Goal: Task Accomplishment & Management: Use online tool/utility

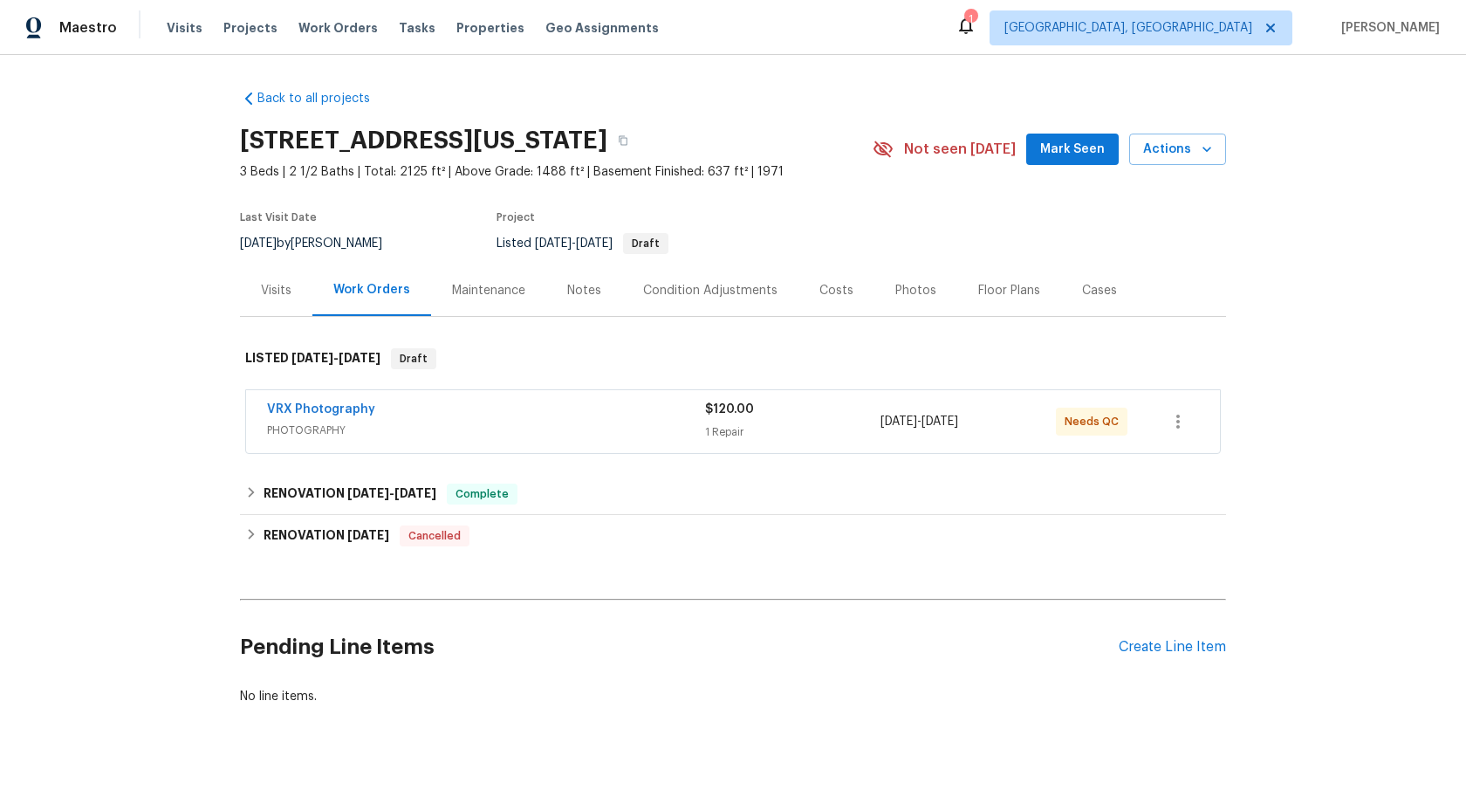
click at [597, 424] on span "PHOTOGRAPHY" at bounding box center [486, 429] width 438 height 17
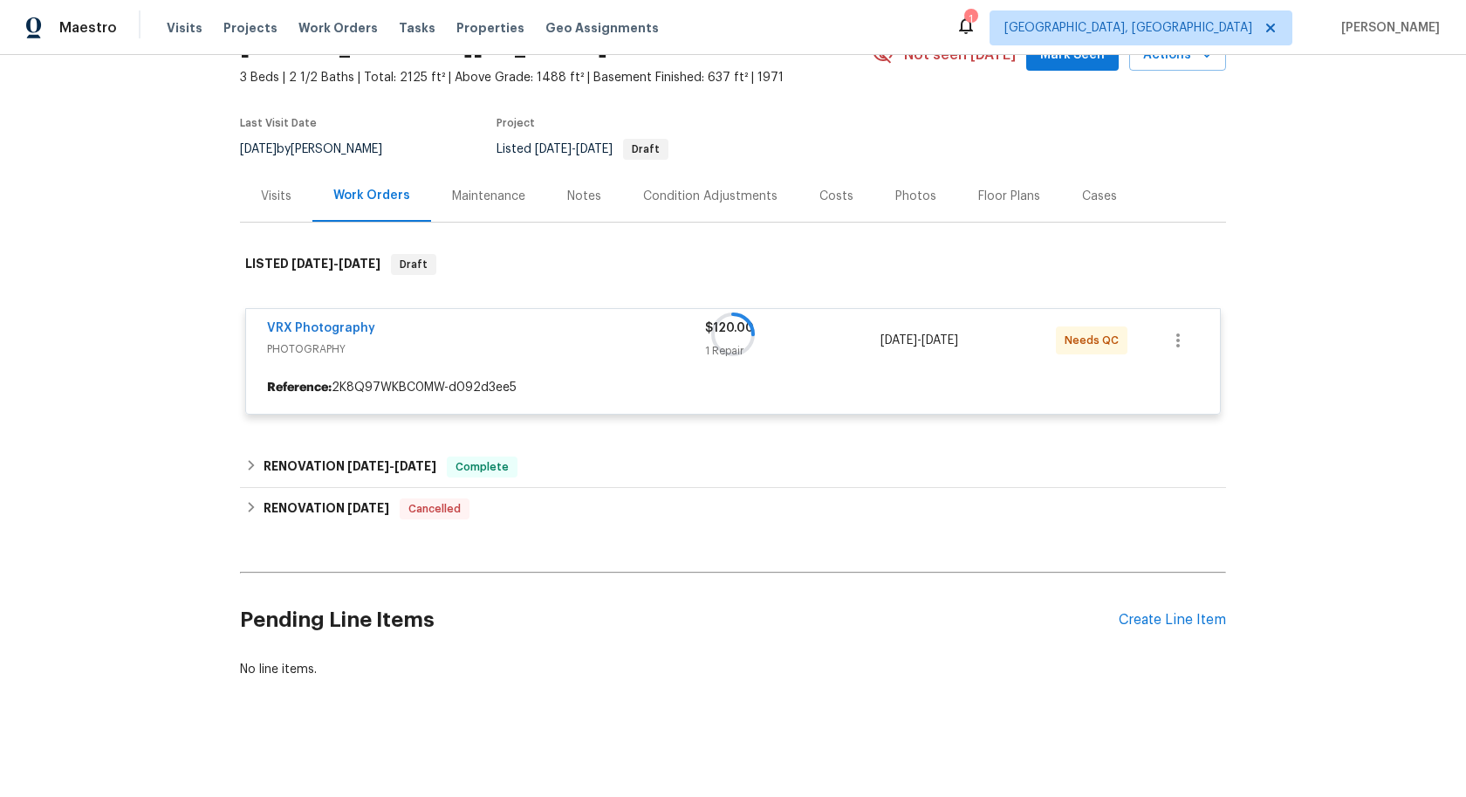
scroll to position [98, 0]
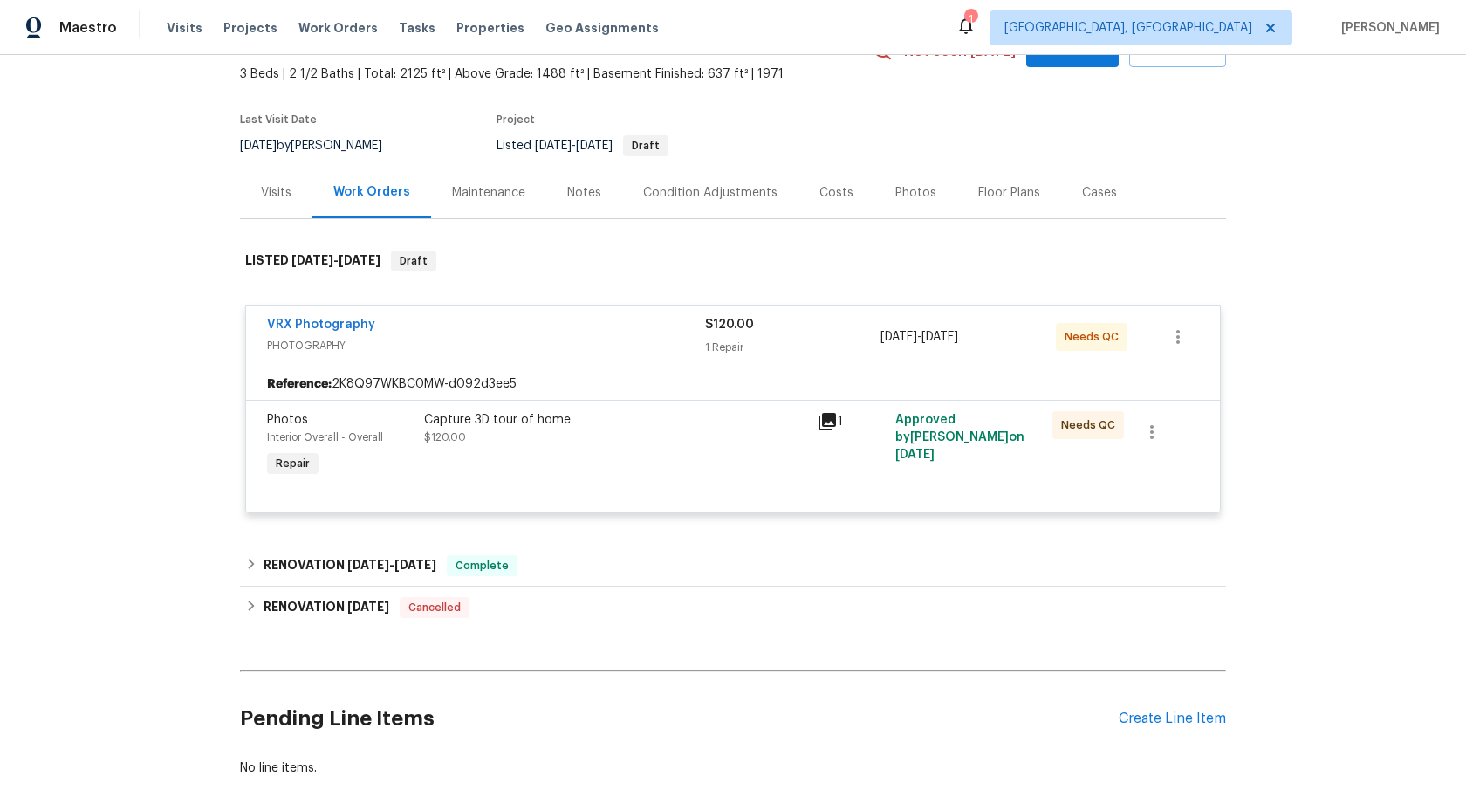
click at [672, 444] on div "Capture 3D tour of home $120.00" at bounding box center [615, 428] width 382 height 35
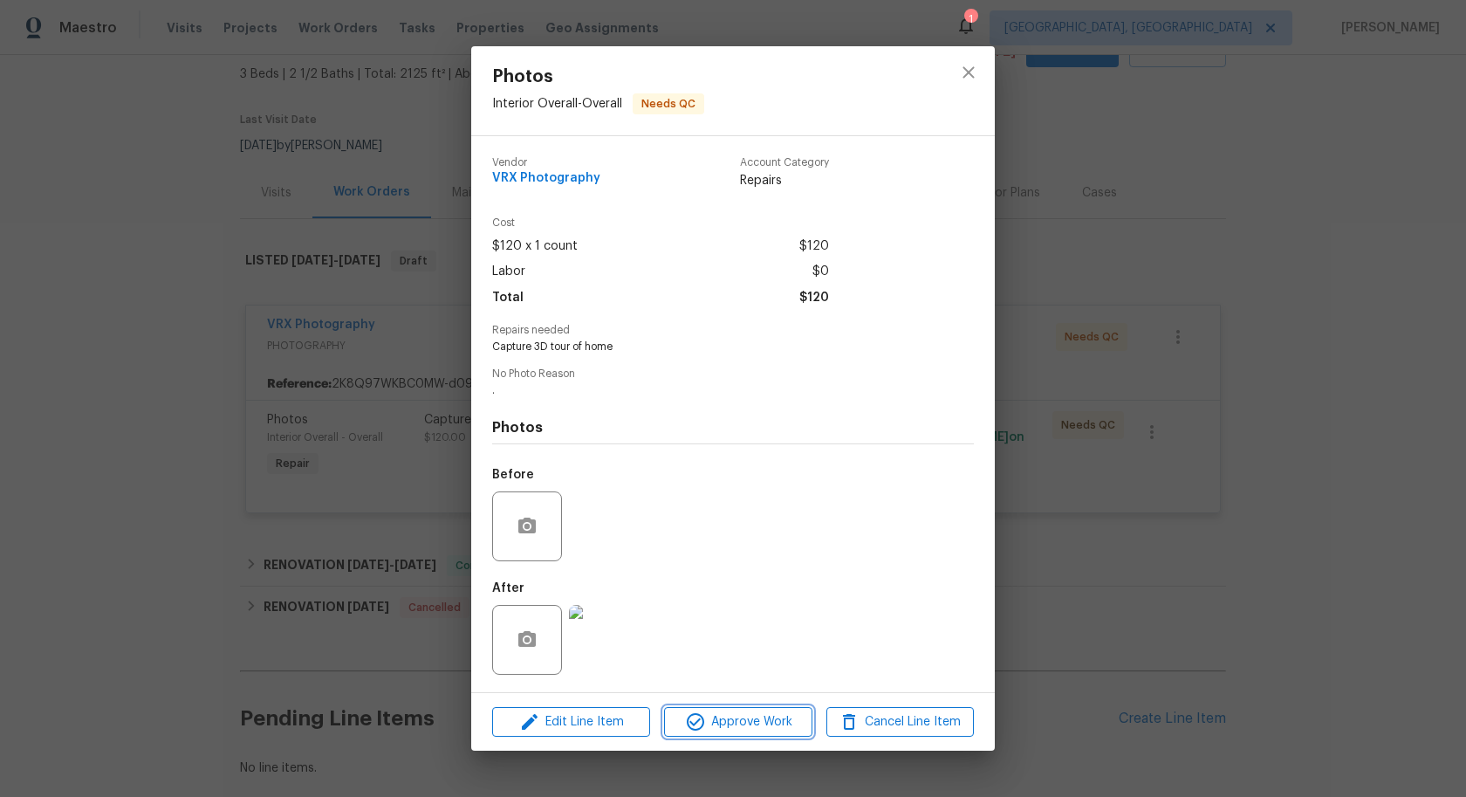
click at [777, 722] on span "Approve Work" at bounding box center [737, 722] width 137 height 22
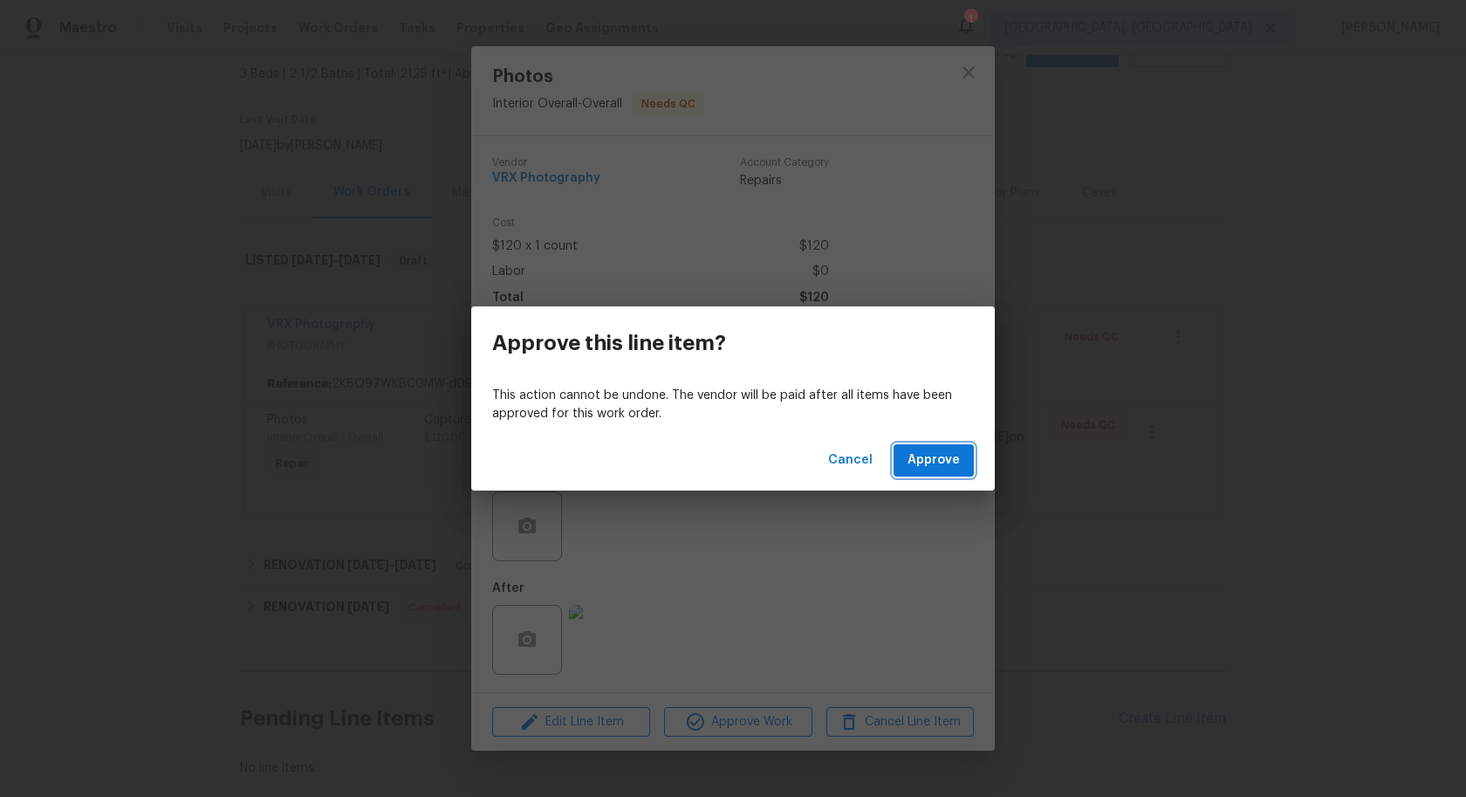
click at [938, 459] on span "Approve" at bounding box center [934, 460] width 52 height 22
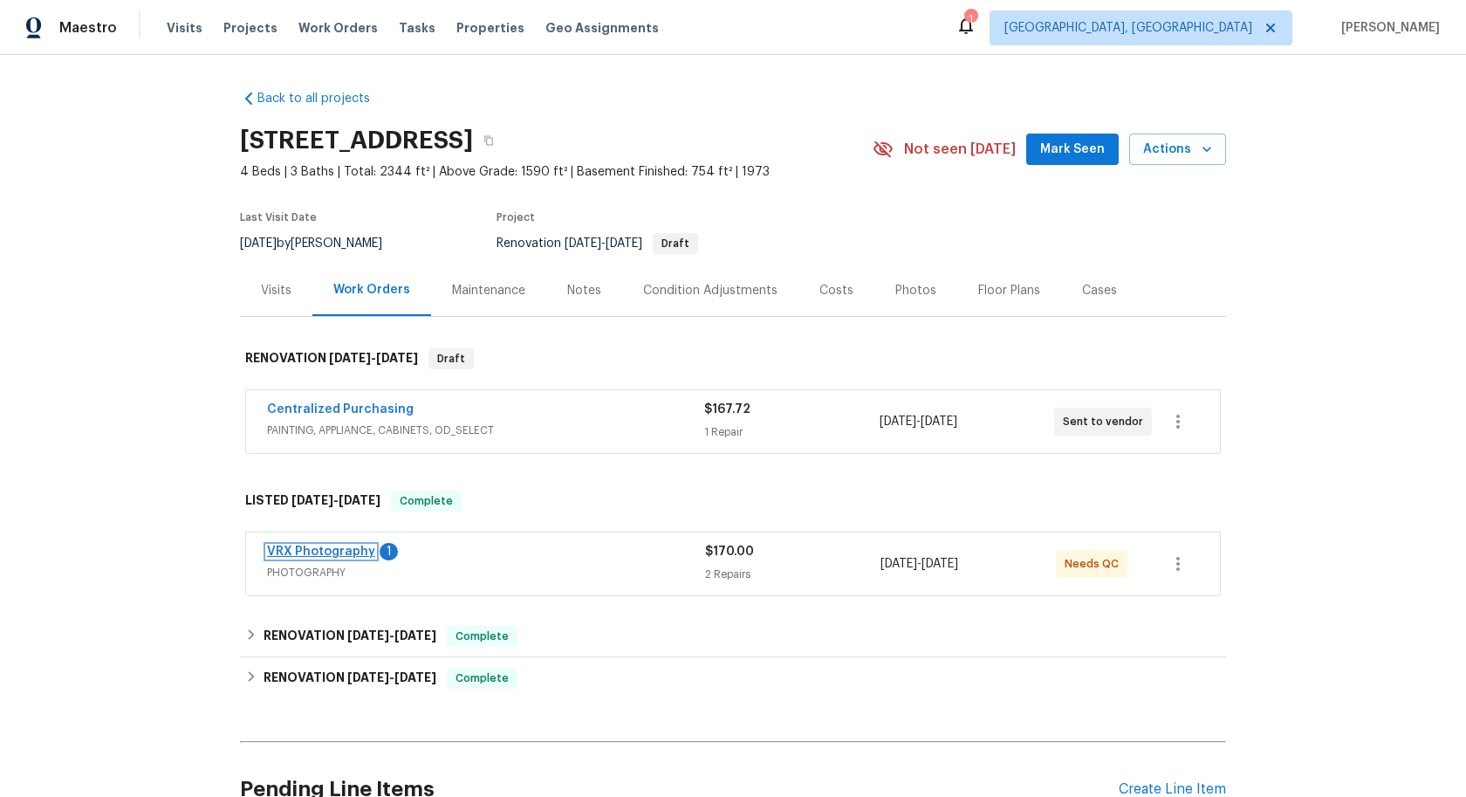
click at [355, 551] on link "VRX Photography" at bounding box center [321, 551] width 108 height 12
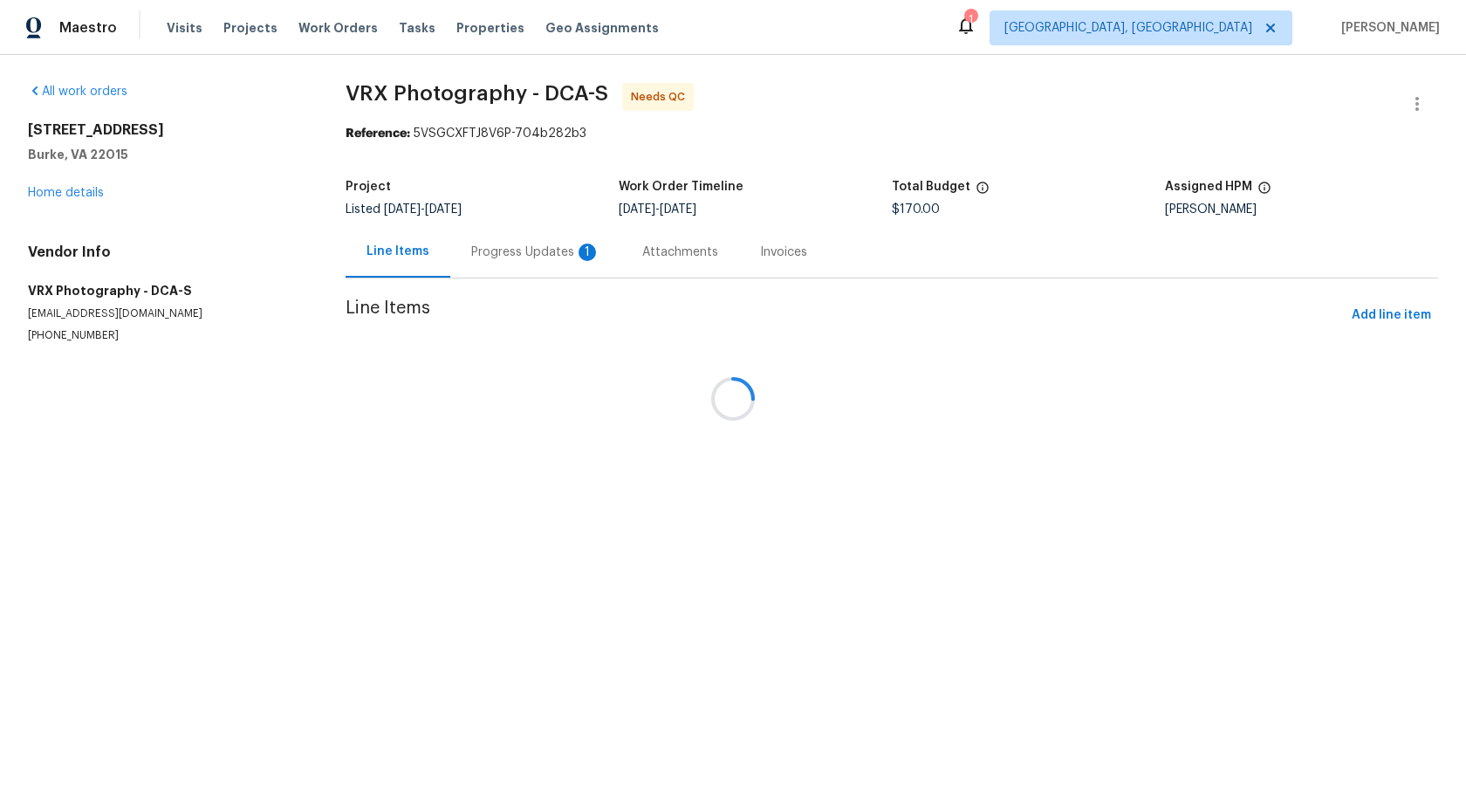
click at [494, 264] on div at bounding box center [733, 398] width 1466 height 797
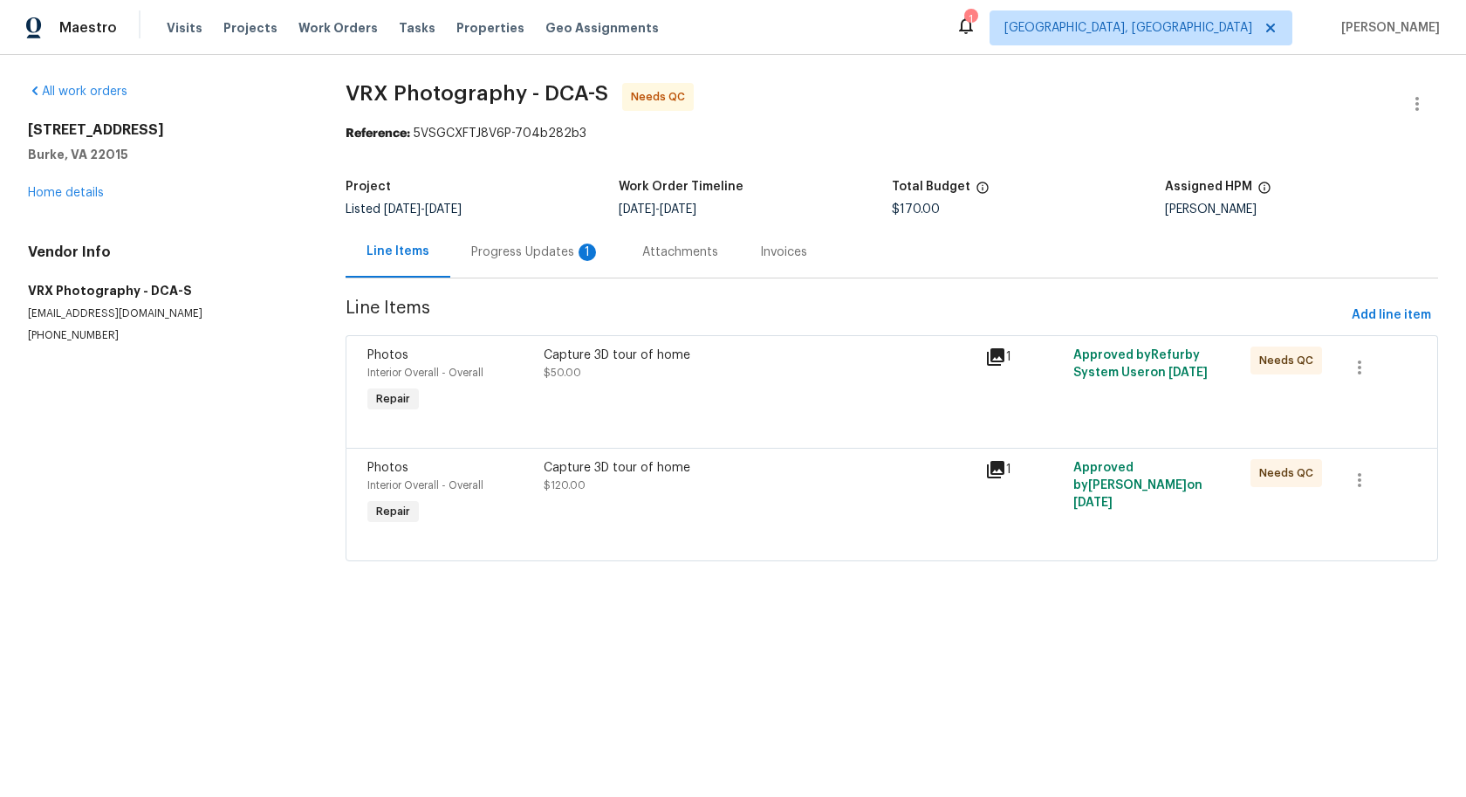
click at [494, 264] on div "Progress Updates 1" at bounding box center [535, 251] width 171 height 51
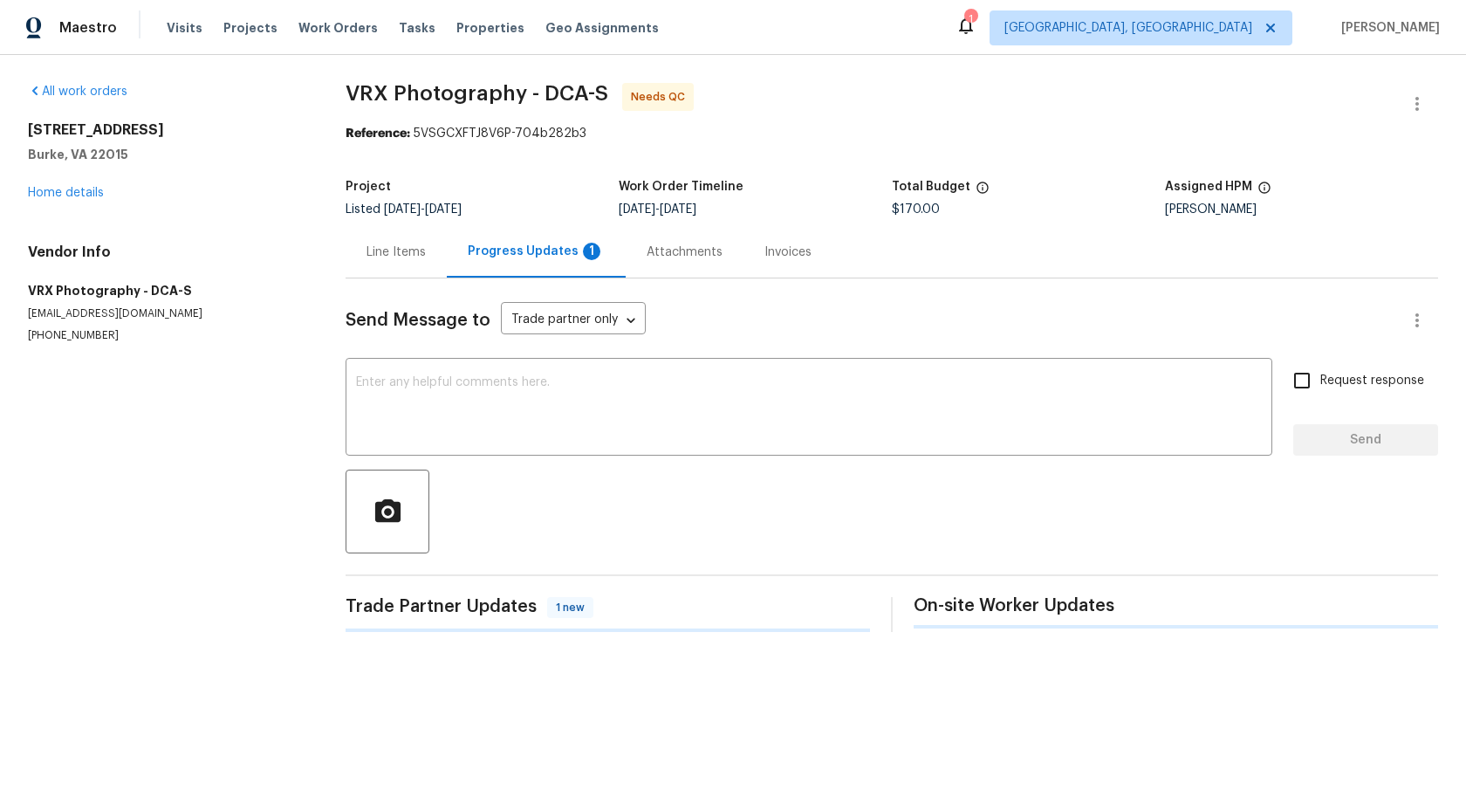
click at [494, 264] on div "Progress Updates 1" at bounding box center [536, 251] width 179 height 51
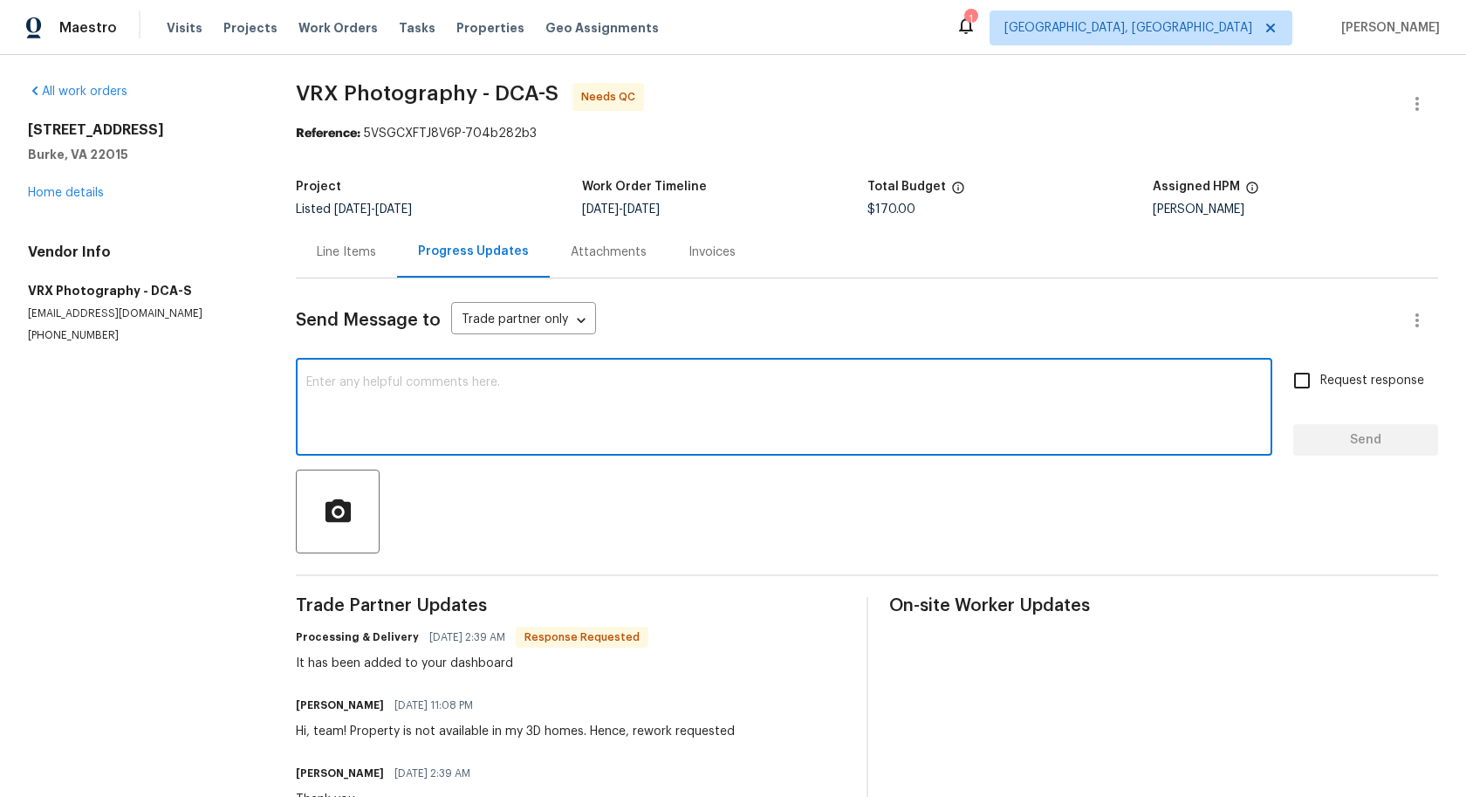
click at [551, 428] on textarea at bounding box center [784, 408] width 956 height 65
paste textarea "#3DQC - Property mismatch detected in 3D homes vs. listing photos. Rework reque…"
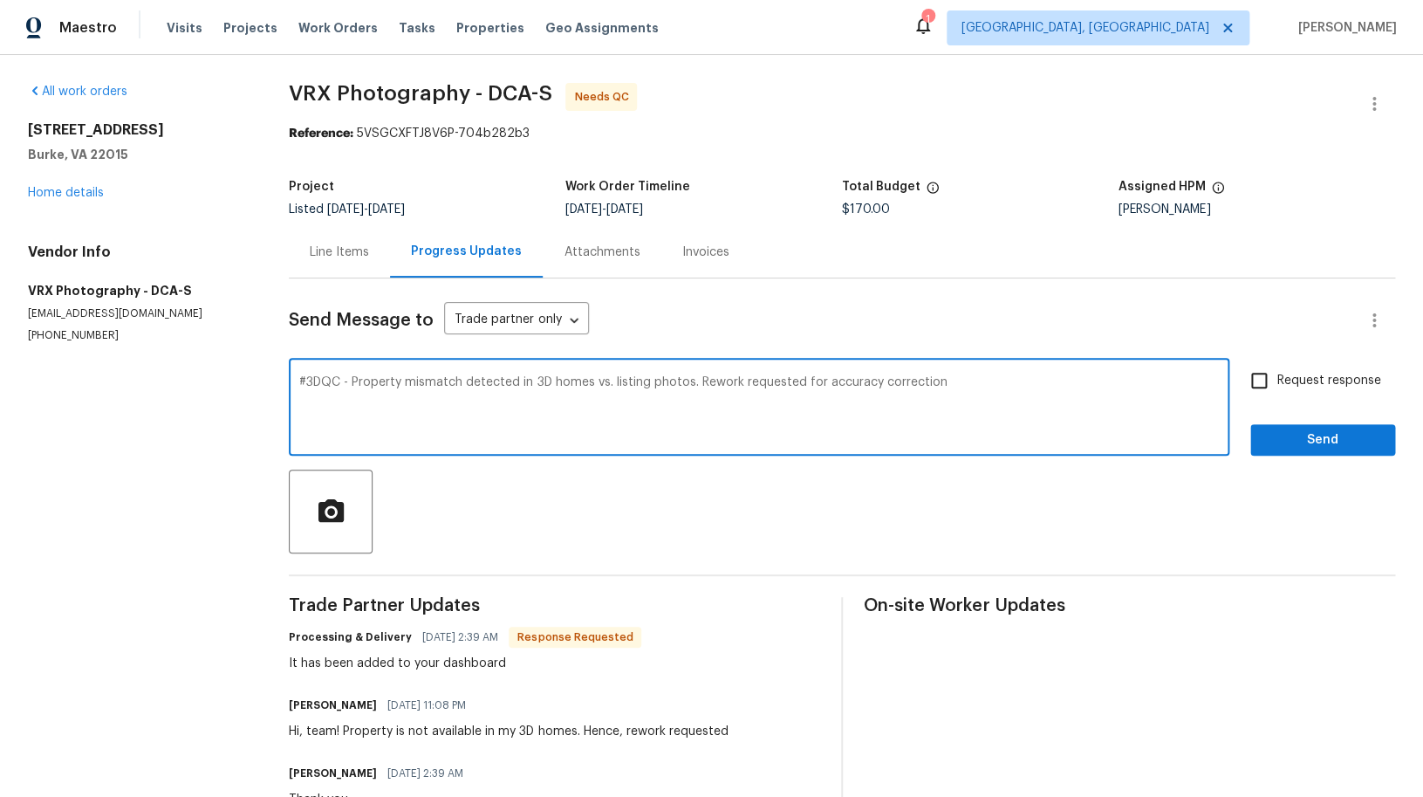
drag, startPoint x: 356, startPoint y: 386, endPoint x: 286, endPoint y: 382, distance: 69.9
click at [299, 382] on textarea "#3DQC - Property mismatch detected in 3D homes vs. listing photos. Rework reque…" at bounding box center [759, 408] width 920 height 65
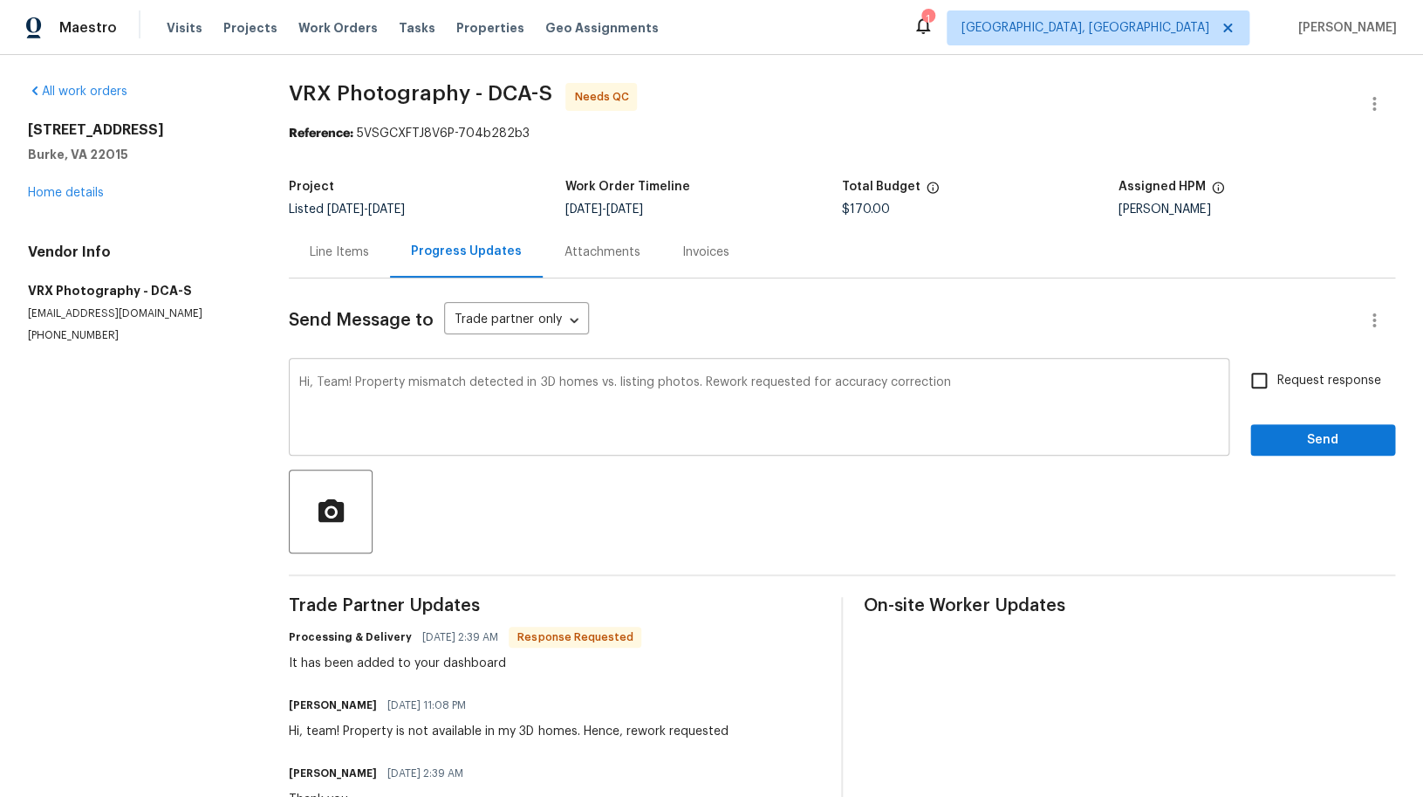
click at [951, 371] on div "Hi, Team! Property mismatch detected in 3D homes vs. listing photos. Rework req…" at bounding box center [759, 408] width 941 height 93
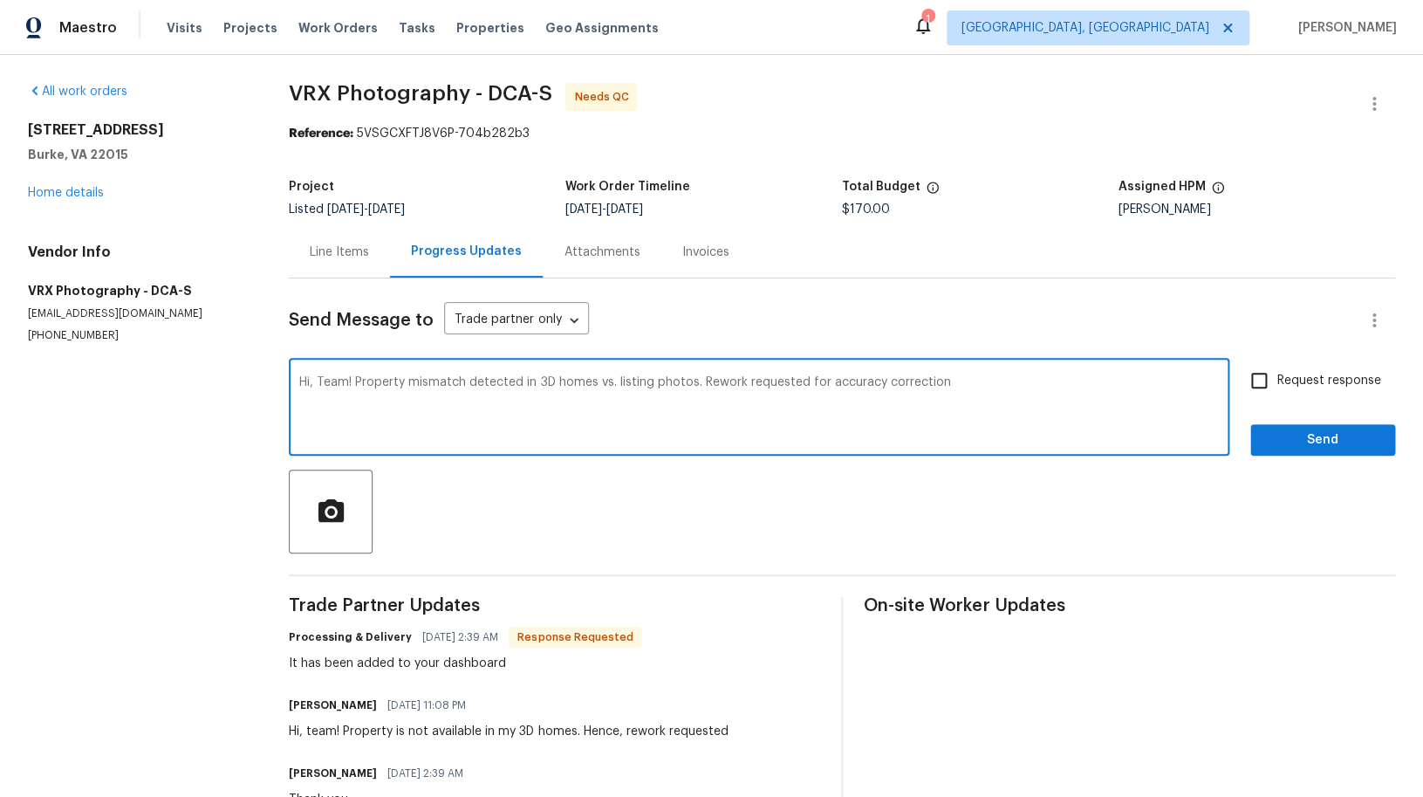
click at [962, 397] on textarea "Hi, Team! Property mismatch detected in 3D homes vs. listing photos. Rework req…" at bounding box center [759, 408] width 920 height 65
type textarea "Hi, Team! Property mismatch detected in 3D homes vs. listing photos. Rework req…"
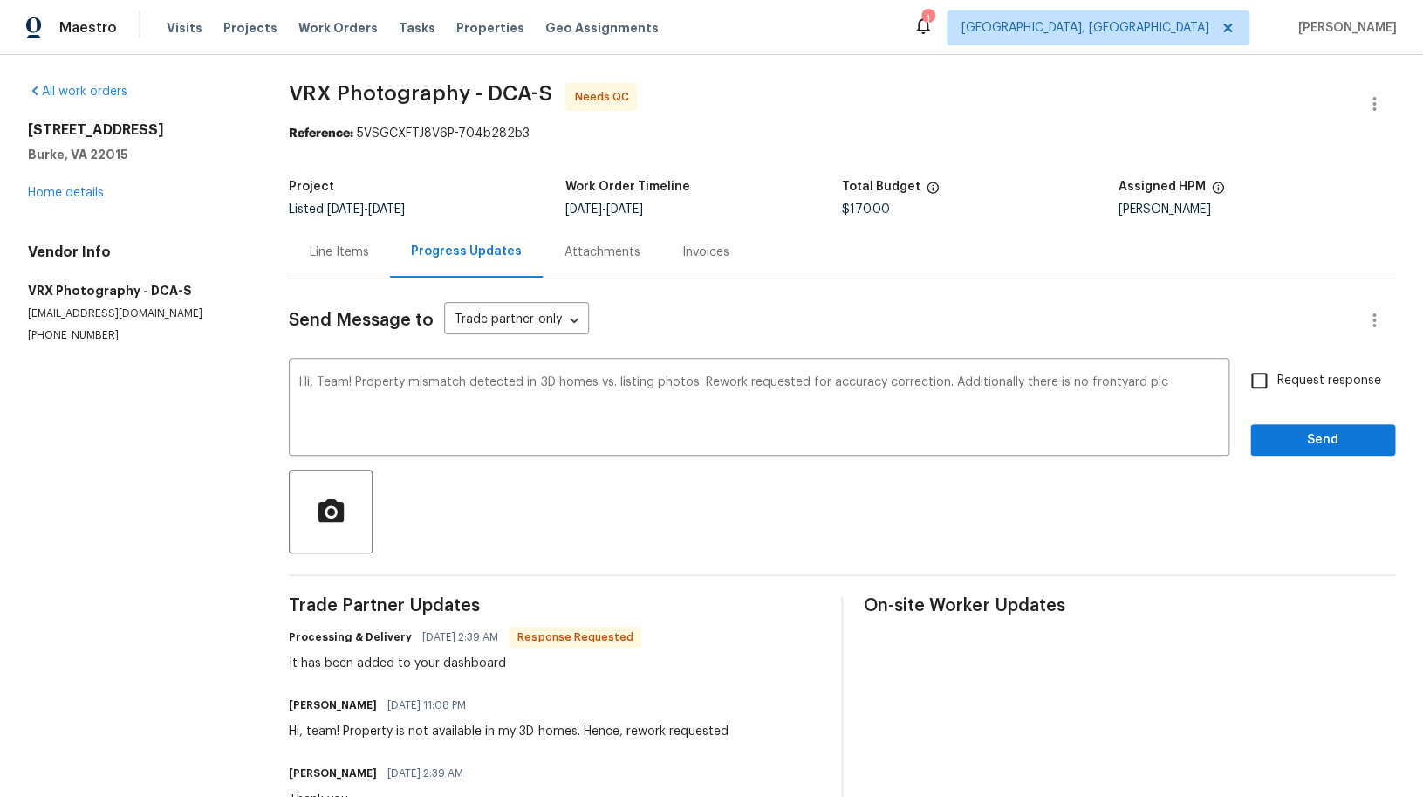
click at [1314, 375] on span "Request response" at bounding box center [1329, 381] width 104 height 18
click at [1277, 375] on input "Request response" at bounding box center [1259, 380] width 37 height 37
checkbox input "true"
click at [1320, 443] on span "Send" at bounding box center [1322, 440] width 117 height 22
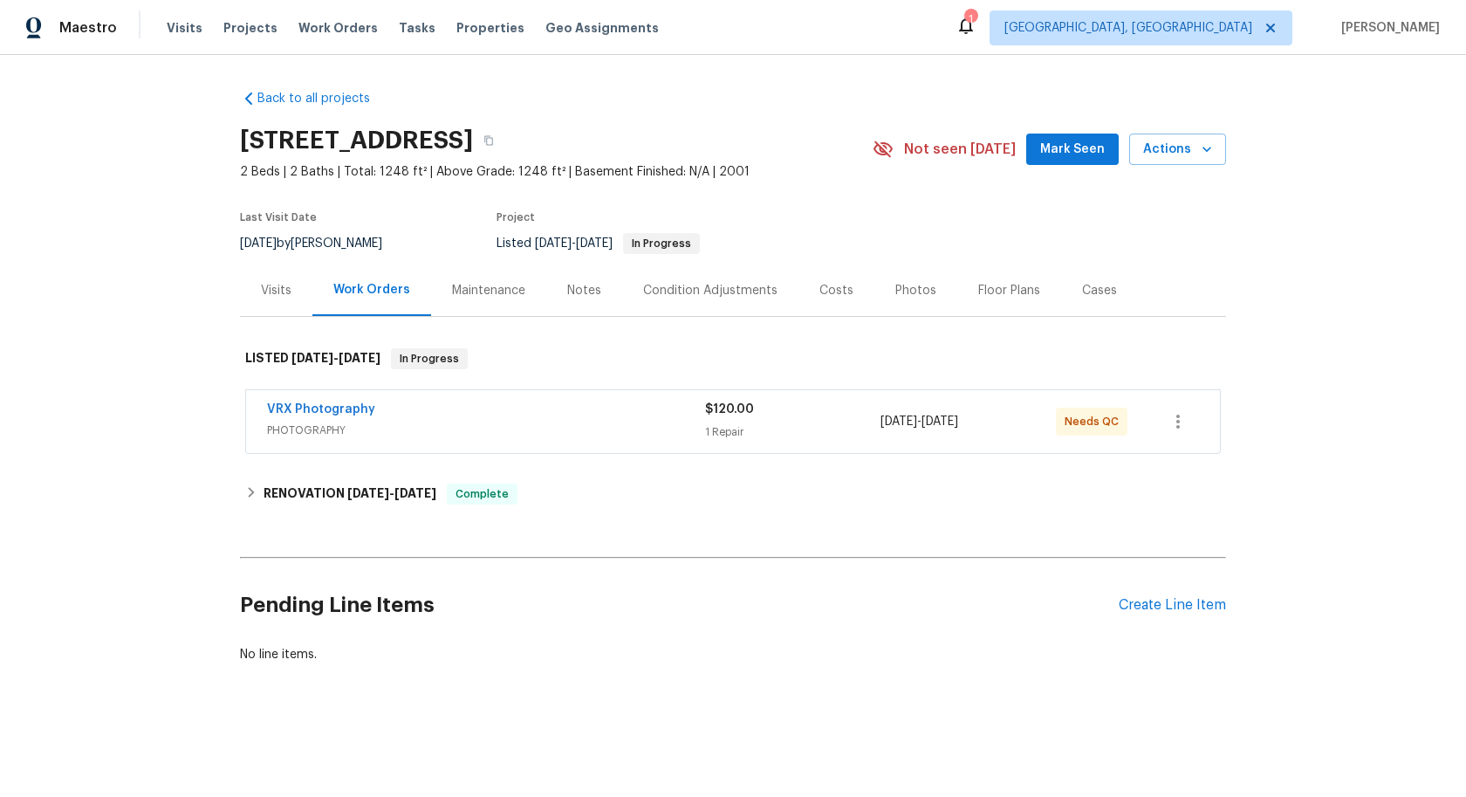
click at [632, 417] on div "VRX Photography" at bounding box center [486, 411] width 438 height 21
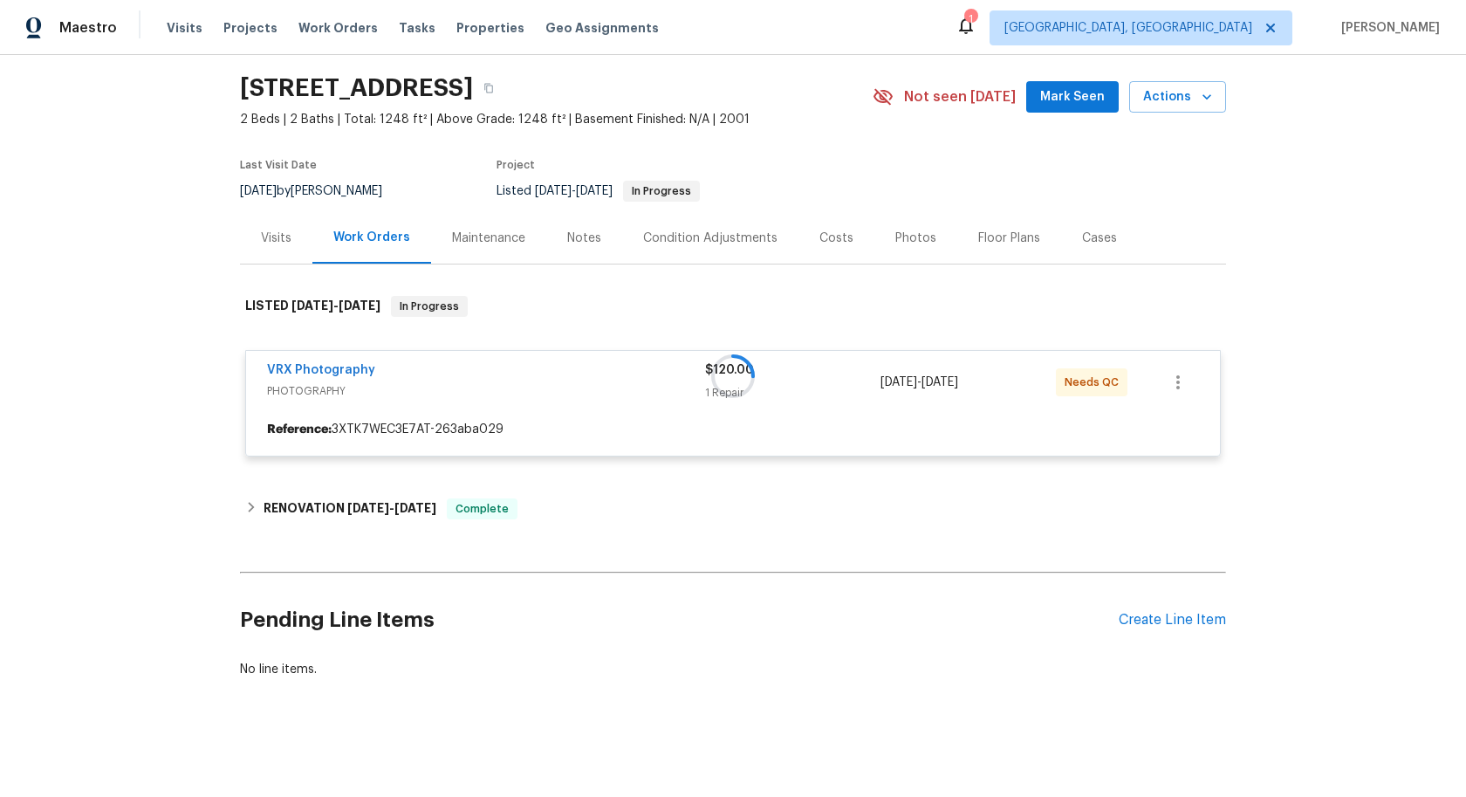
scroll to position [53, 0]
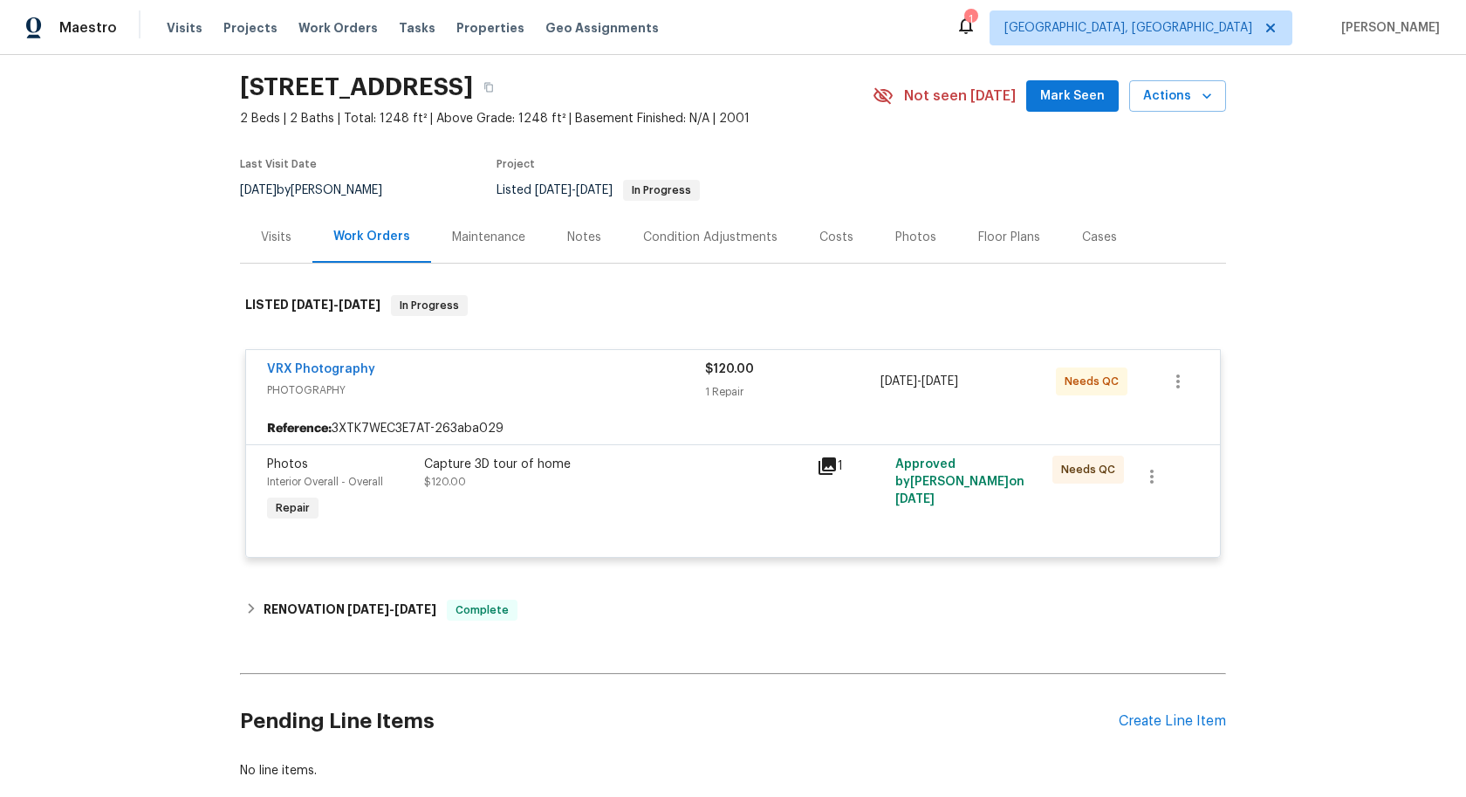
click at [718, 479] on div "Capture 3D tour of home $120.00" at bounding box center [615, 473] width 382 height 35
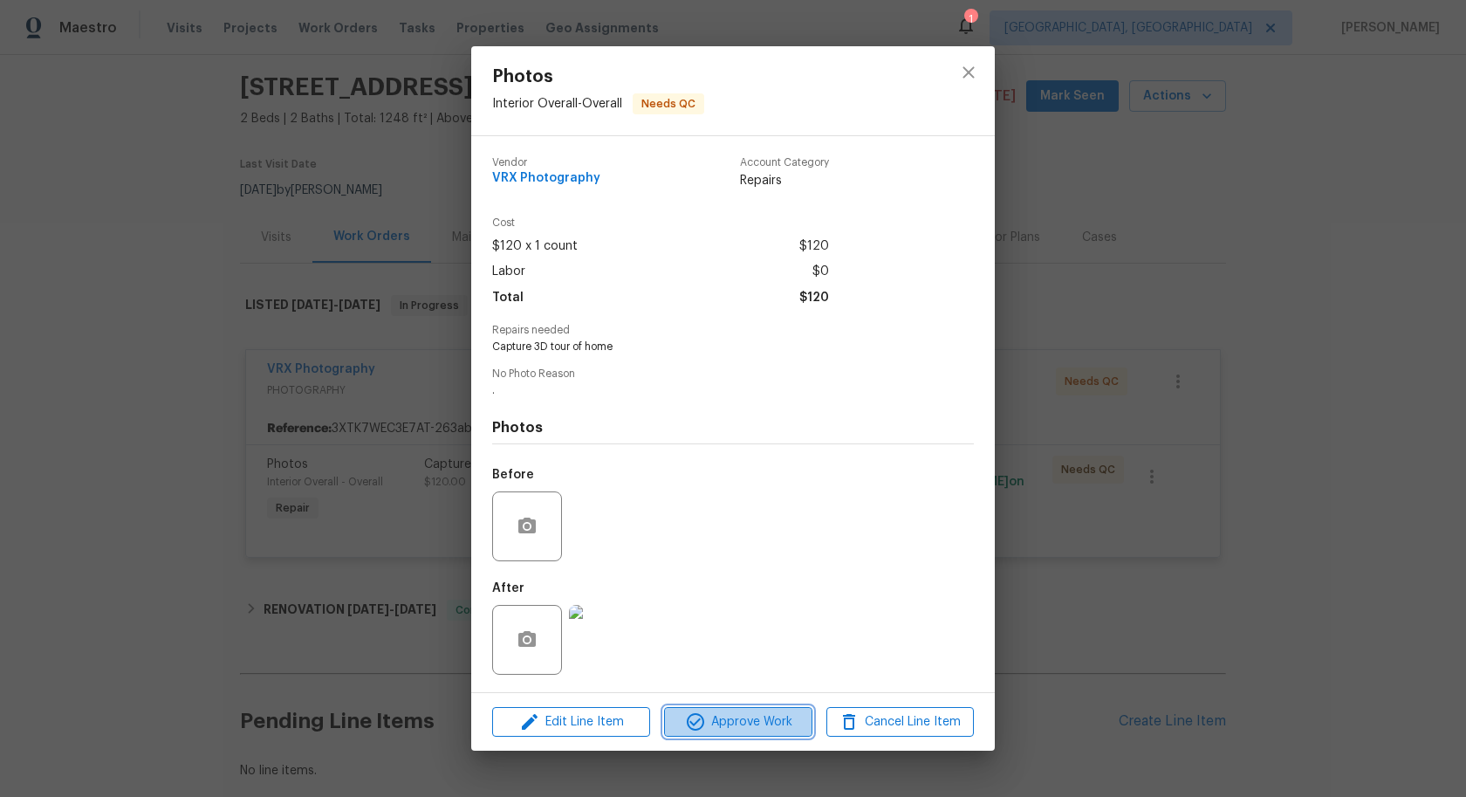
click at [754, 724] on span "Approve Work" at bounding box center [737, 722] width 137 height 22
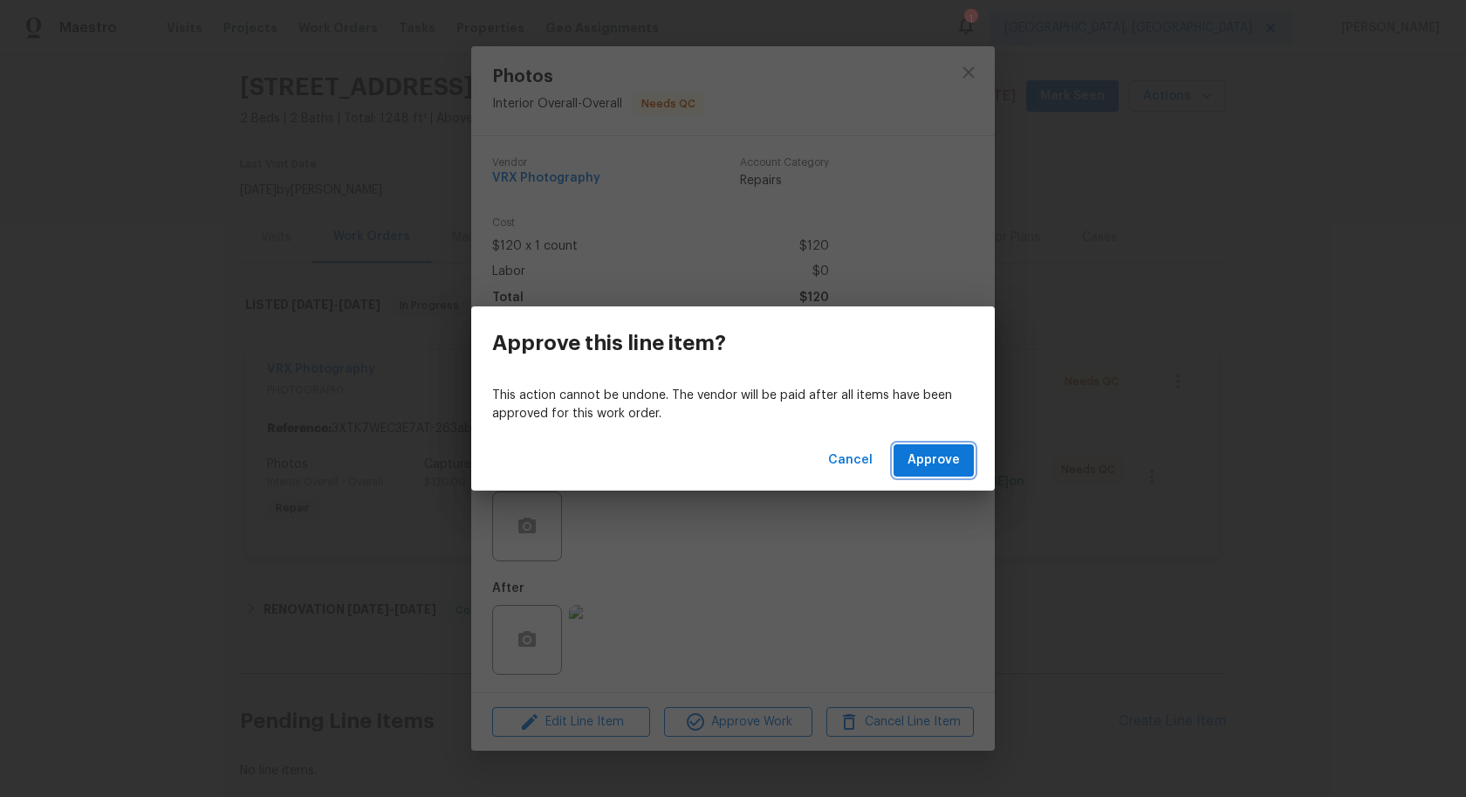
click at [935, 461] on span "Approve" at bounding box center [934, 460] width 52 height 22
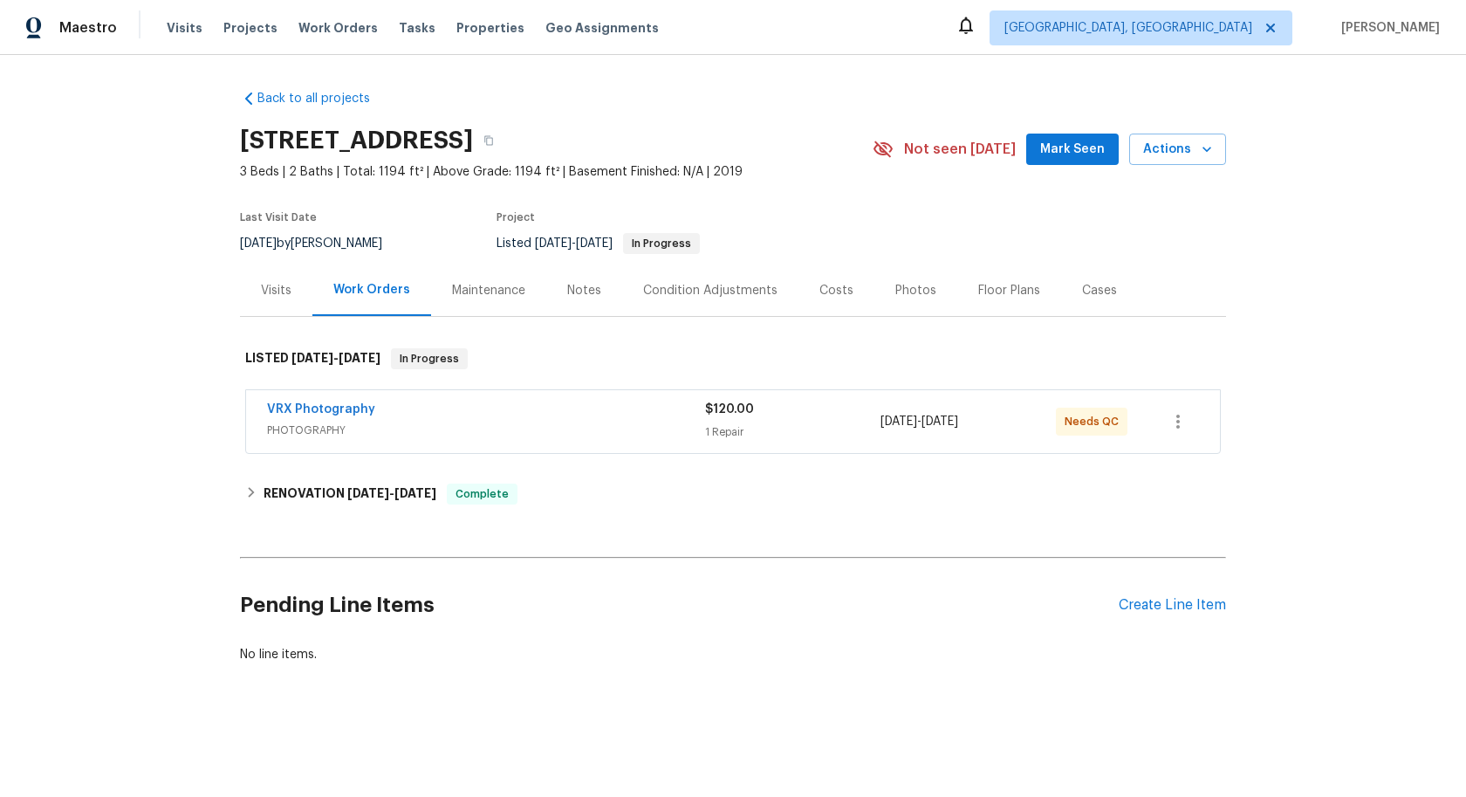
click at [612, 434] on span "PHOTOGRAPHY" at bounding box center [486, 429] width 438 height 17
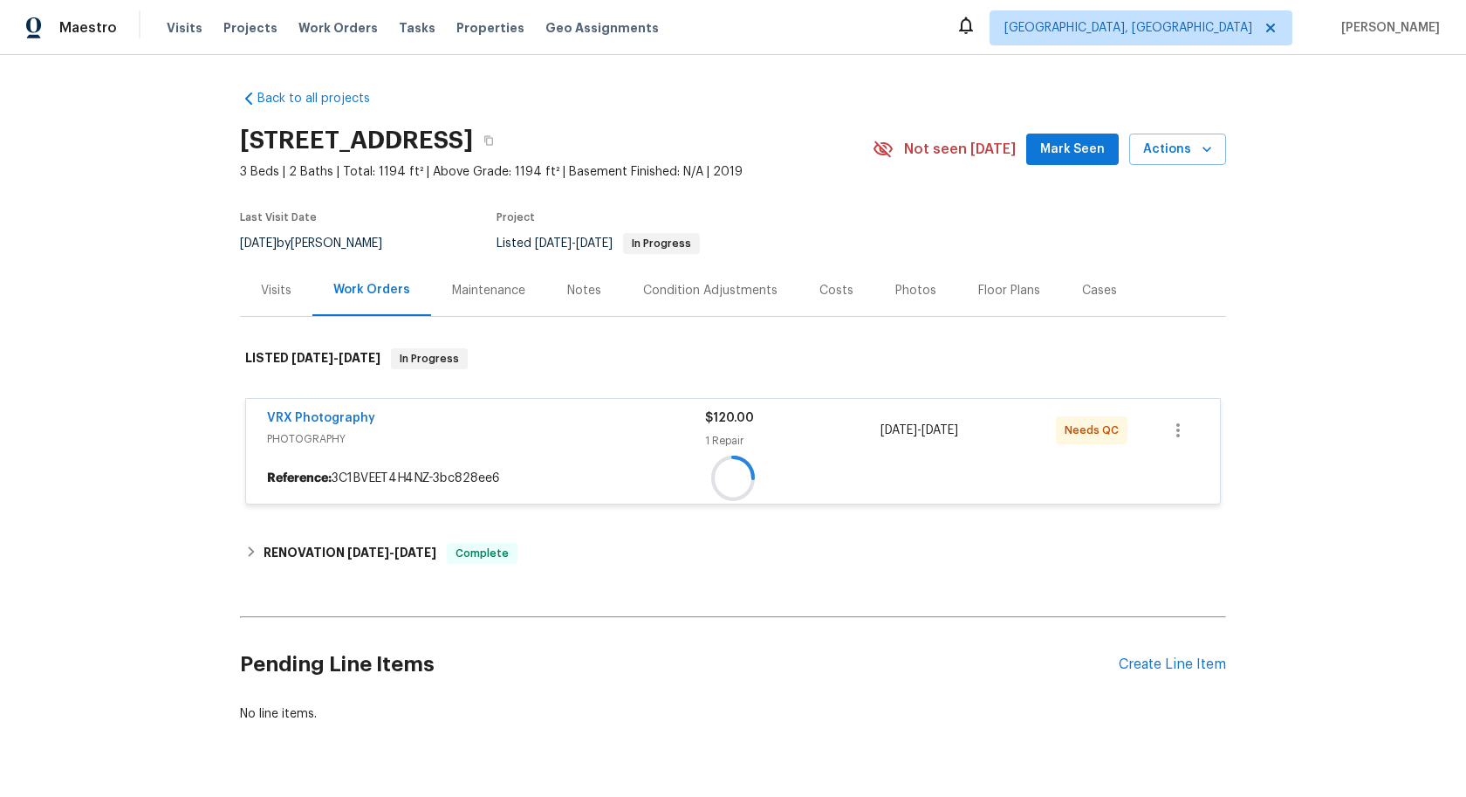
scroll to position [52, 0]
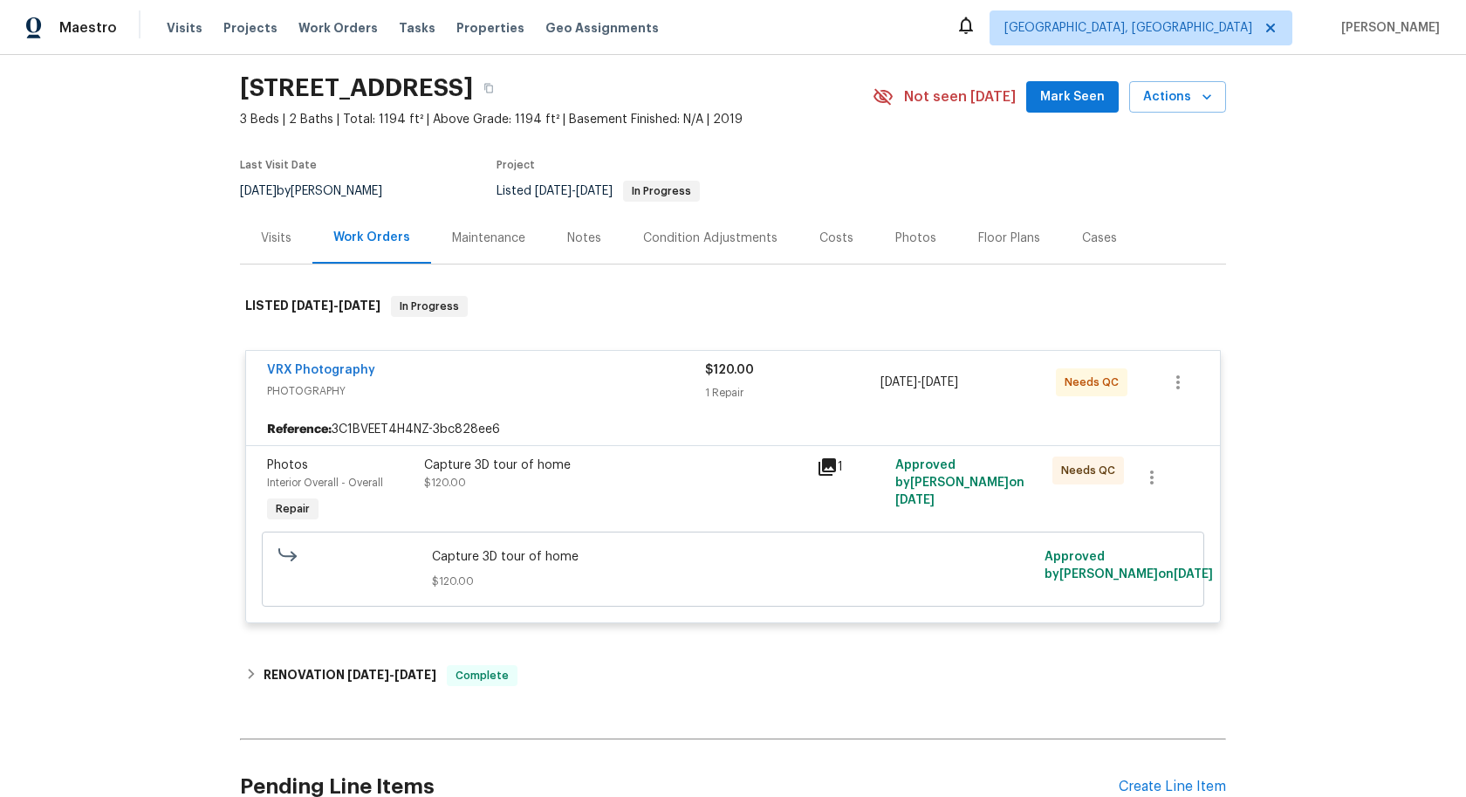
click at [619, 490] on div "Capture 3D tour of home $120.00" at bounding box center [615, 473] width 382 height 35
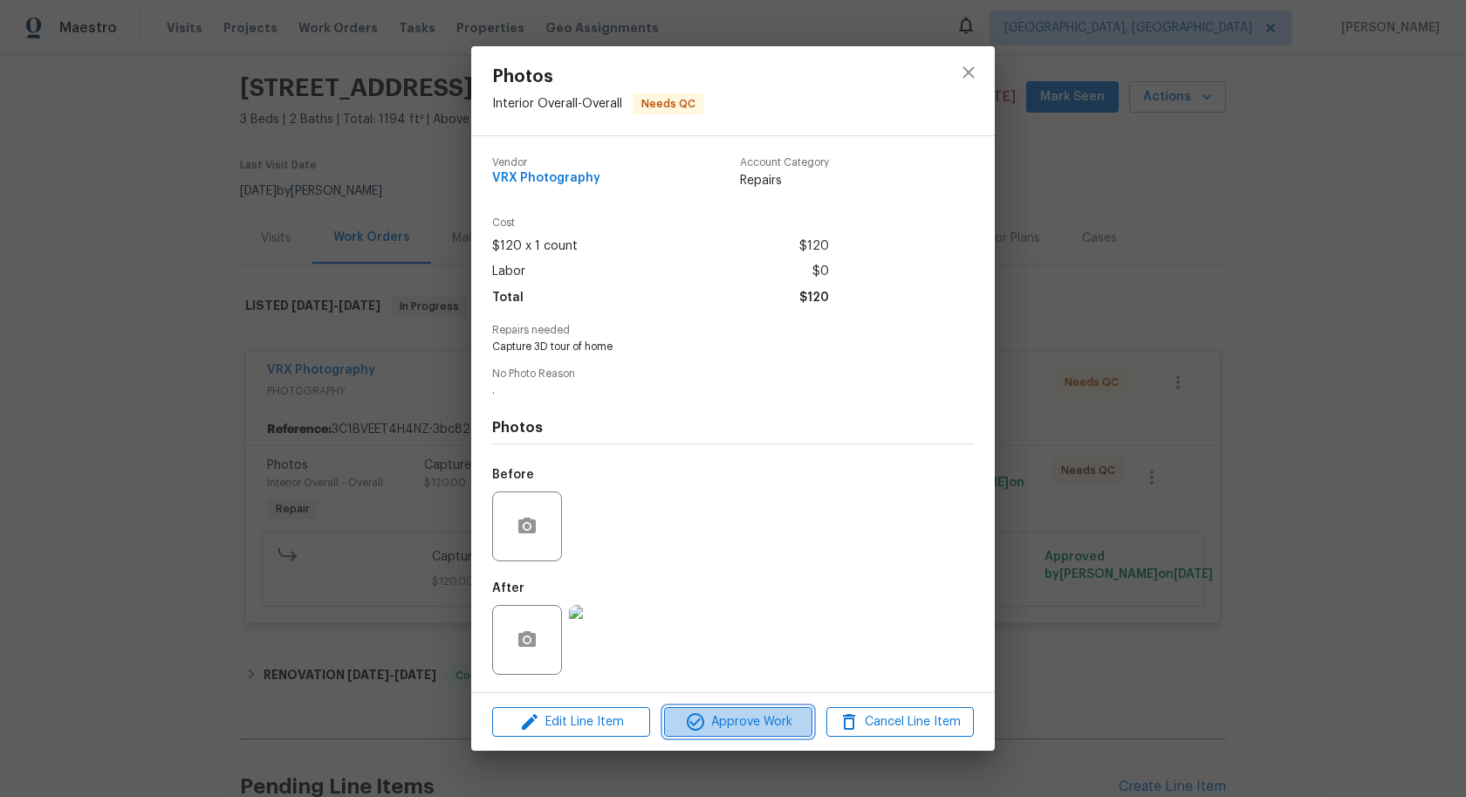
click at [739, 721] on span "Approve Work" at bounding box center [737, 722] width 137 height 22
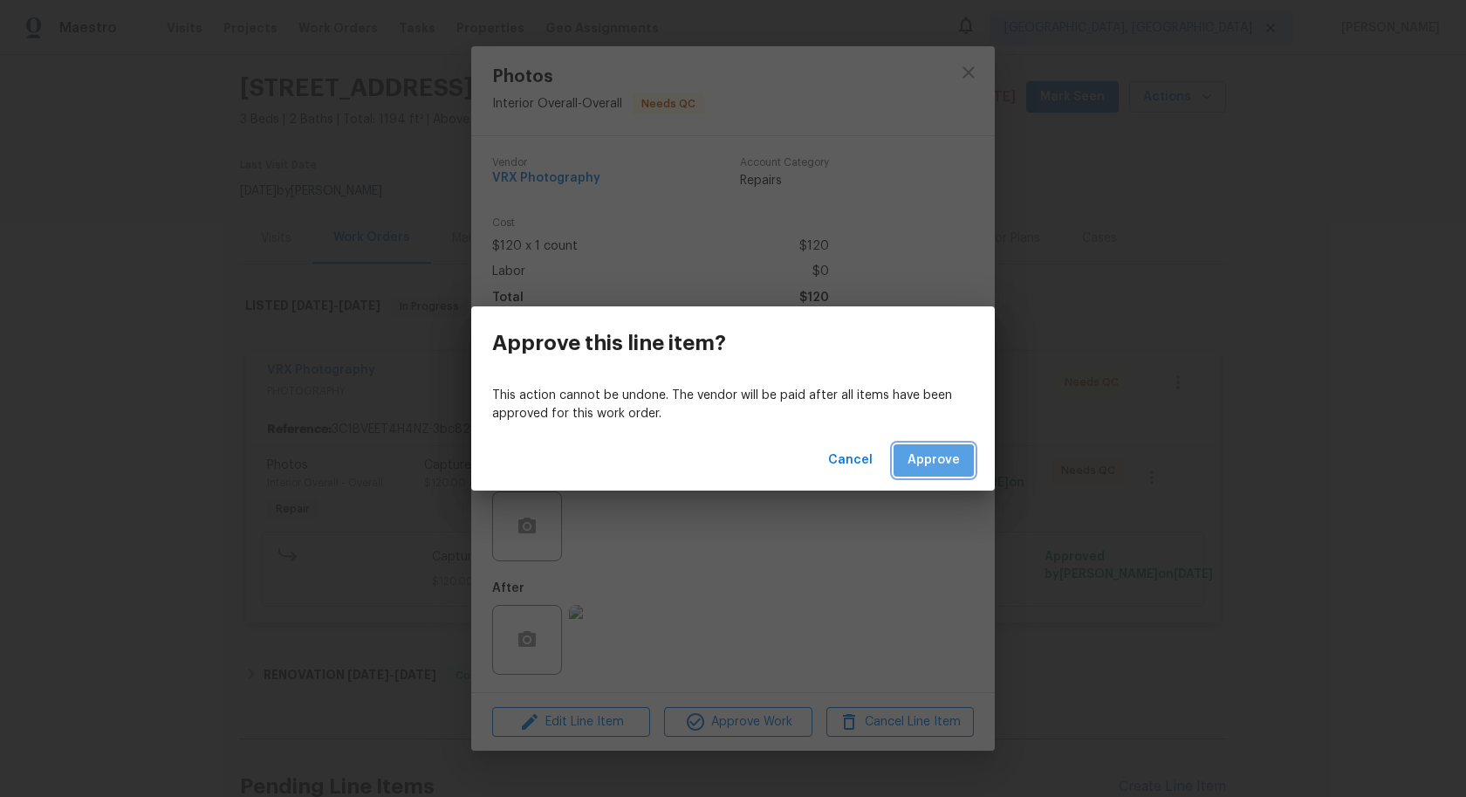
click at [934, 462] on span "Approve" at bounding box center [934, 460] width 52 height 22
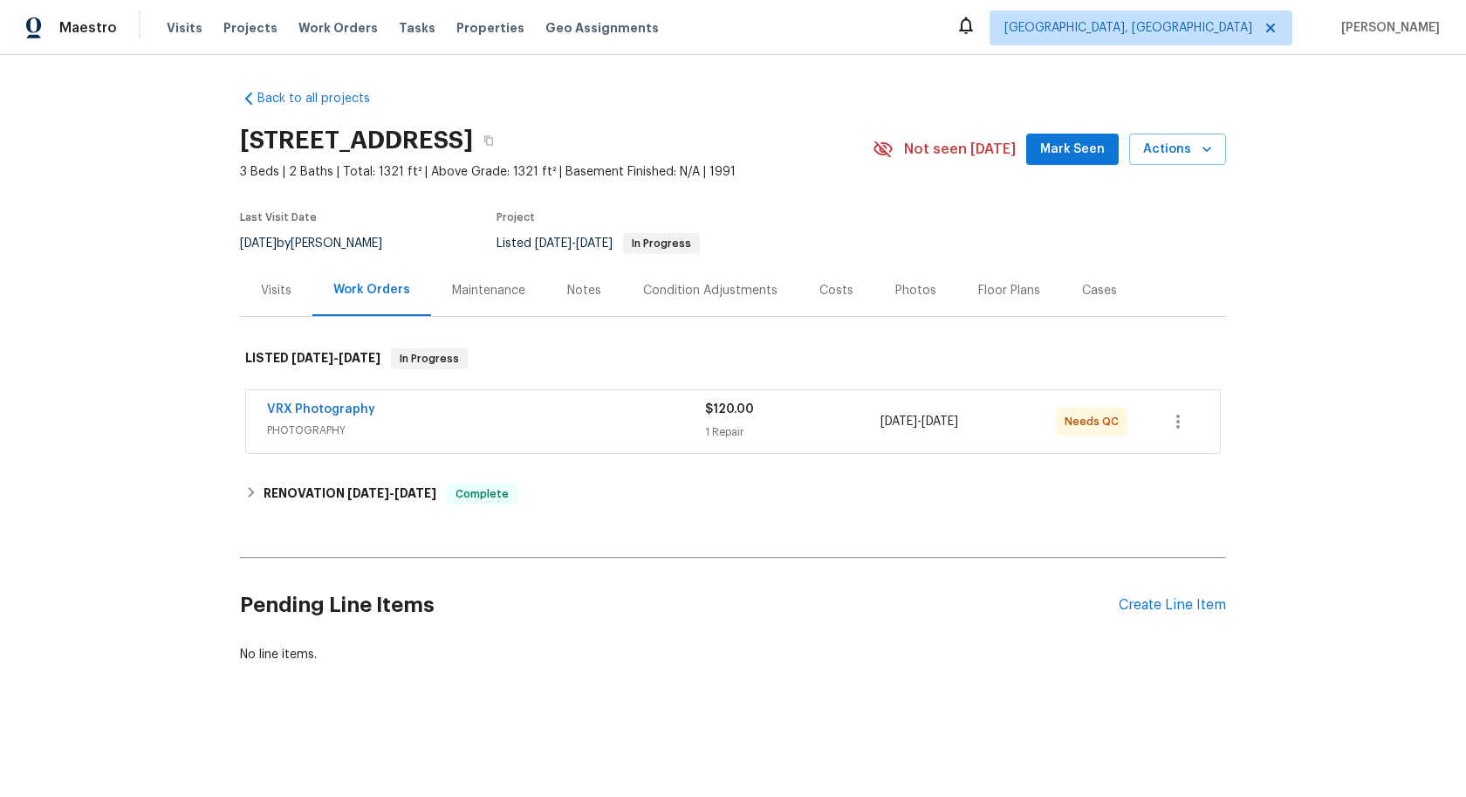
click at [614, 429] on span "PHOTOGRAPHY" at bounding box center [486, 429] width 438 height 17
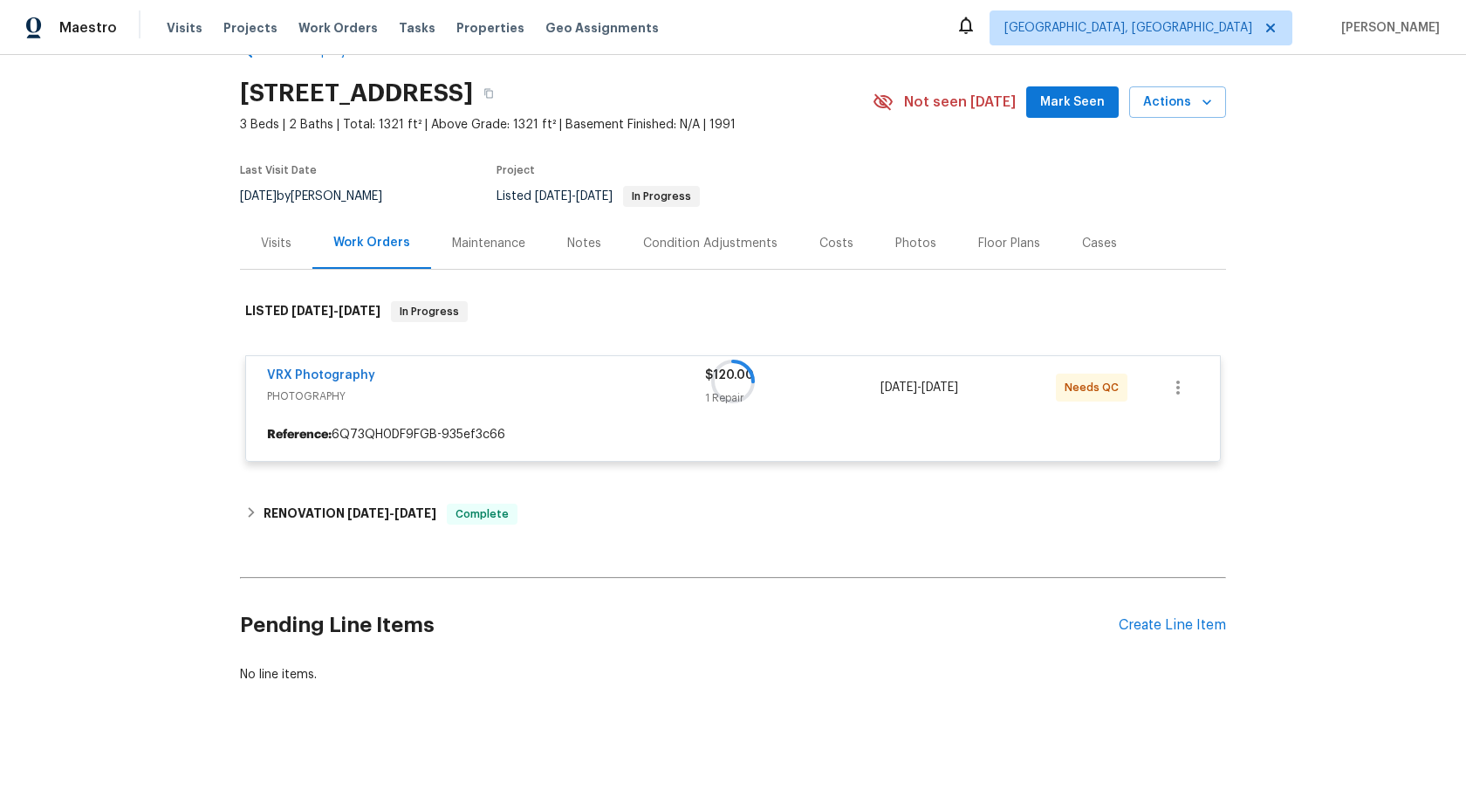
scroll to position [52, 0]
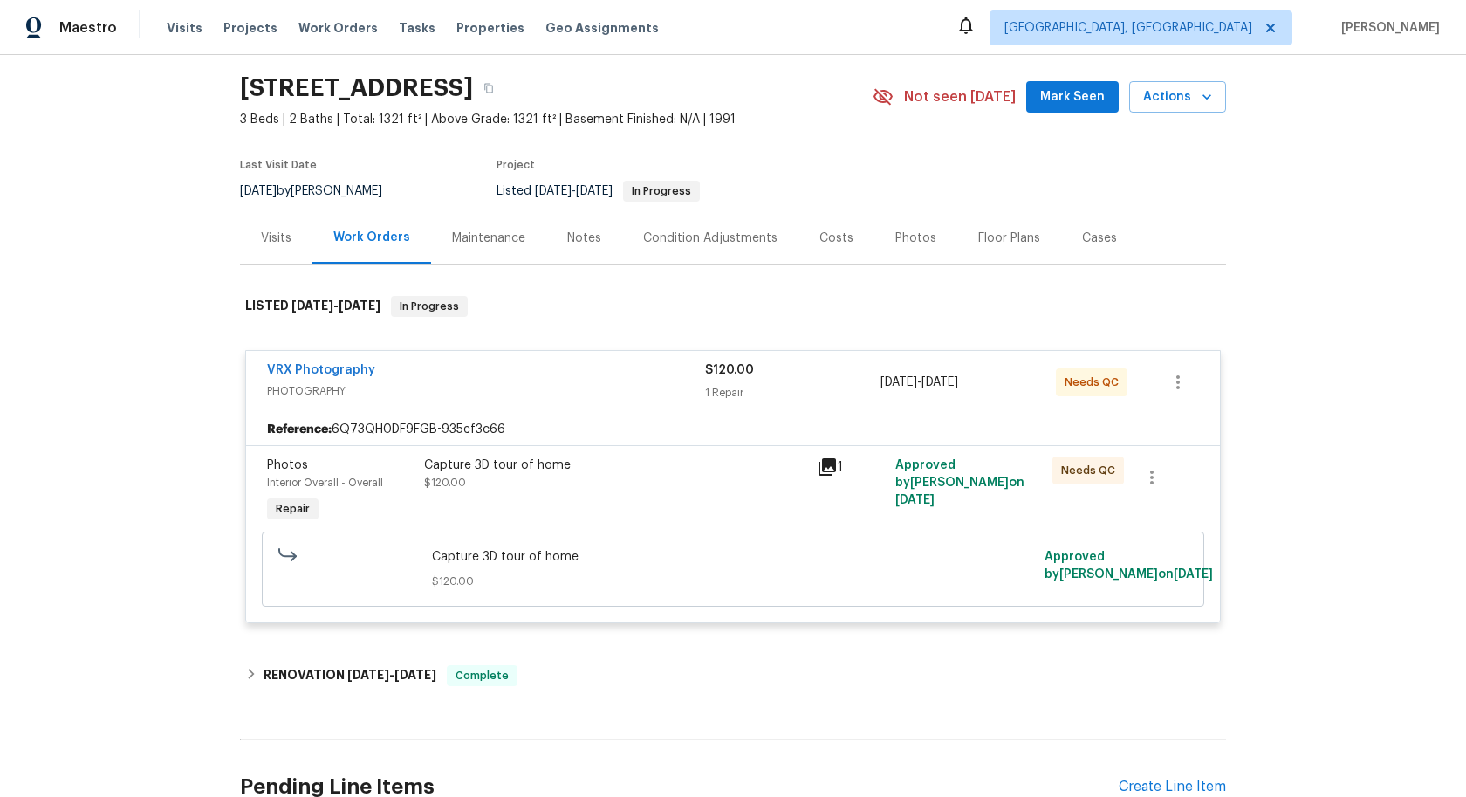
click at [675, 497] on div "Capture 3D tour of home $120.00" at bounding box center [615, 491] width 393 height 80
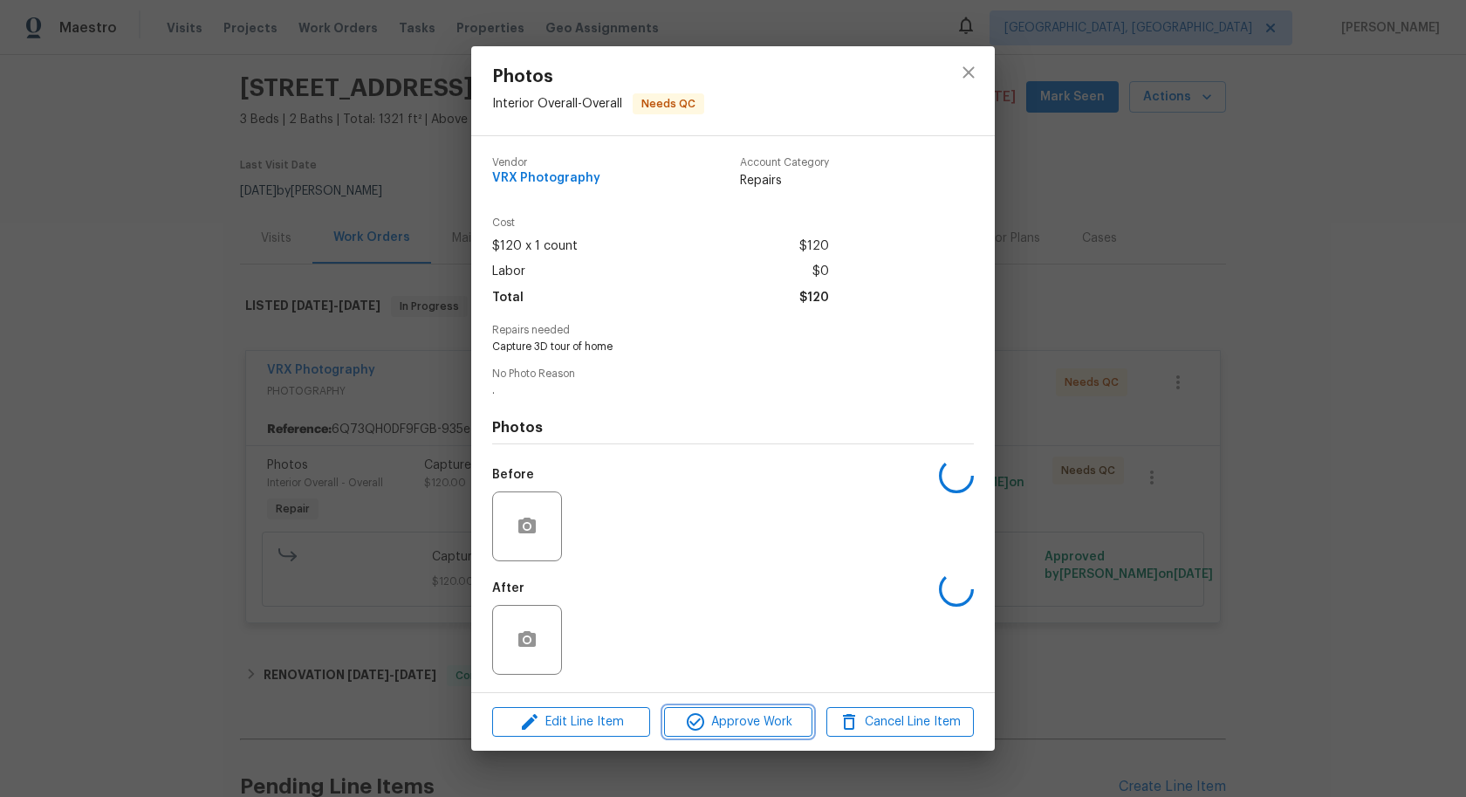
click at [749, 716] on span "Approve Work" at bounding box center [737, 722] width 137 height 22
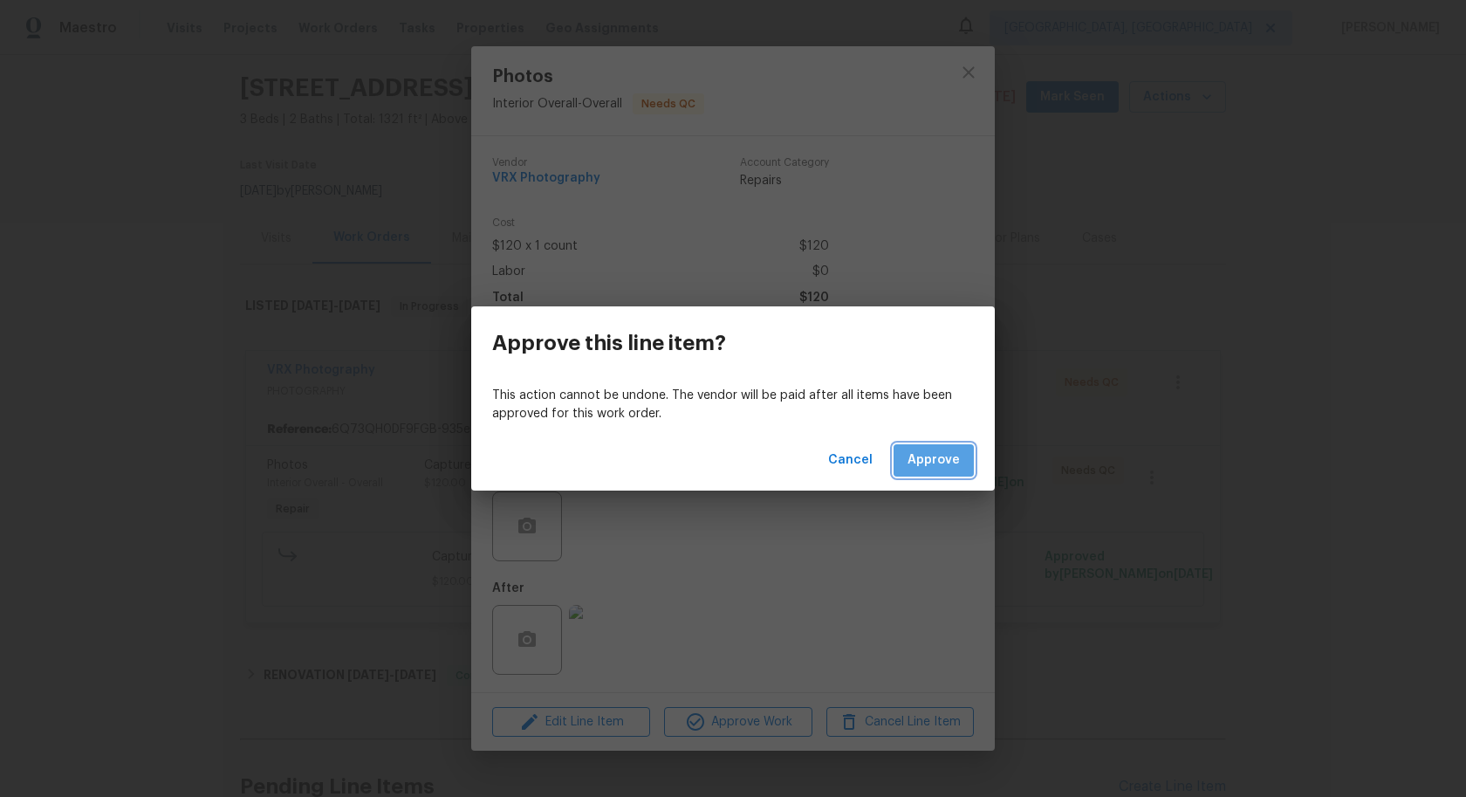
click at [932, 451] on span "Approve" at bounding box center [934, 460] width 52 height 22
